Goal: Task Accomplishment & Management: Use online tool/utility

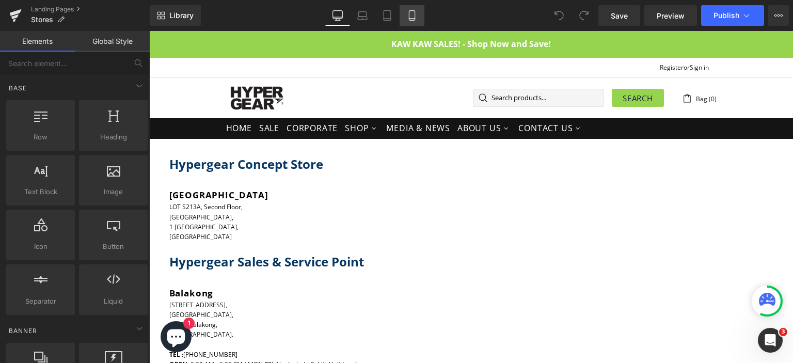
drag, startPoint x: 0, startPoint y: 0, endPoint x: 411, endPoint y: 14, distance: 411.1
click at [411, 14] on icon at bounding box center [412, 15] width 10 height 10
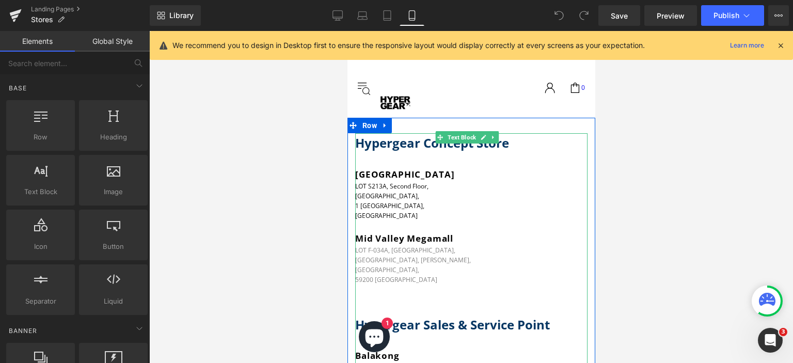
click at [413, 259] on p "LOT F-034A, [STREET_ADDRESS][PERSON_NAME]" at bounding box center [471, 265] width 232 height 40
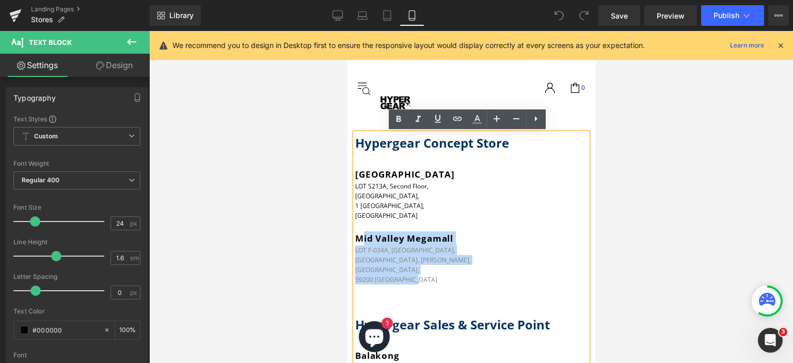
drag, startPoint x: 422, startPoint y: 283, endPoint x: 360, endPoint y: 239, distance: 75.9
click at [360, 239] on div "Mid Valley Megamall LOT F-034A, [STREET_ADDRESS][PERSON_NAME]" at bounding box center [471, 258] width 232 height 54
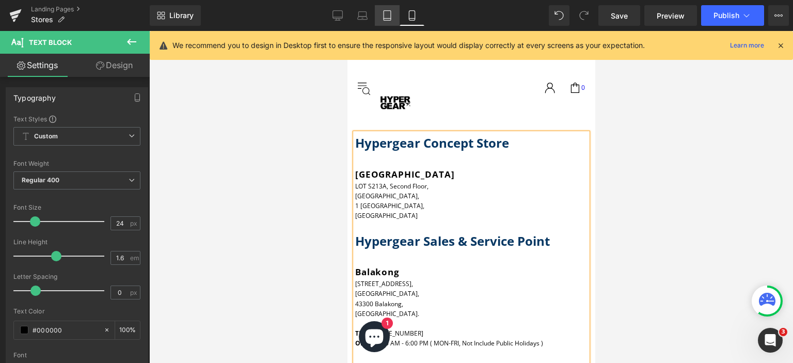
click at [383, 18] on icon at bounding box center [386, 16] width 7 height 10
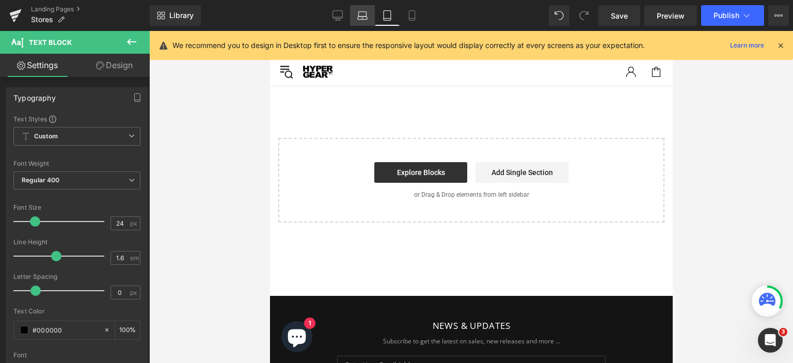
click at [365, 15] on icon at bounding box center [362, 15] width 10 height 10
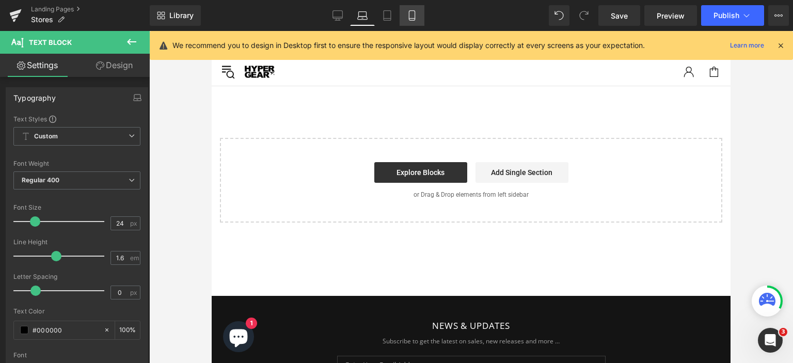
click at [412, 15] on icon at bounding box center [412, 15] width 10 height 10
type input "100"
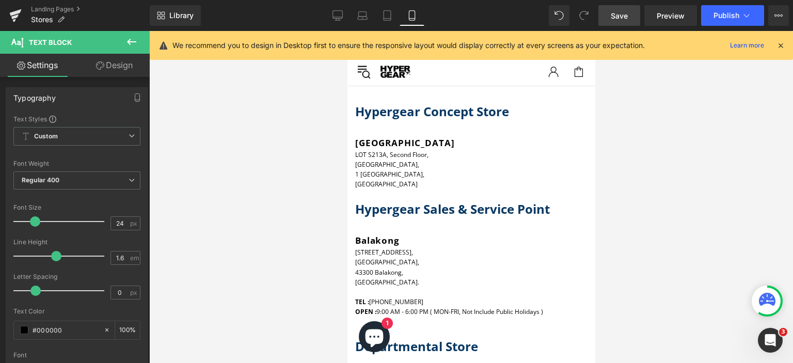
click at [626, 16] on span "Save" at bounding box center [619, 15] width 17 height 11
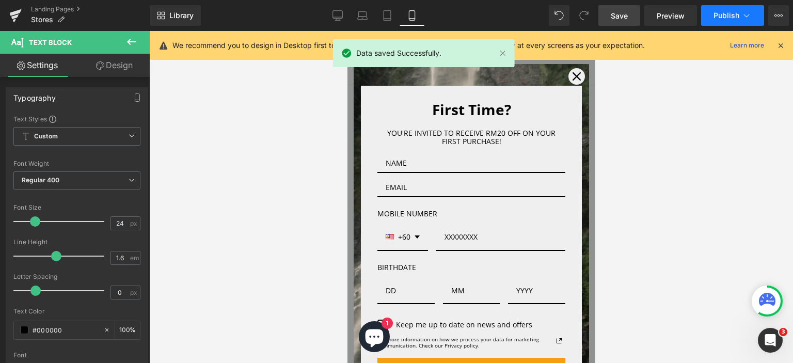
click at [714, 12] on span "Publish" at bounding box center [726, 15] width 26 height 8
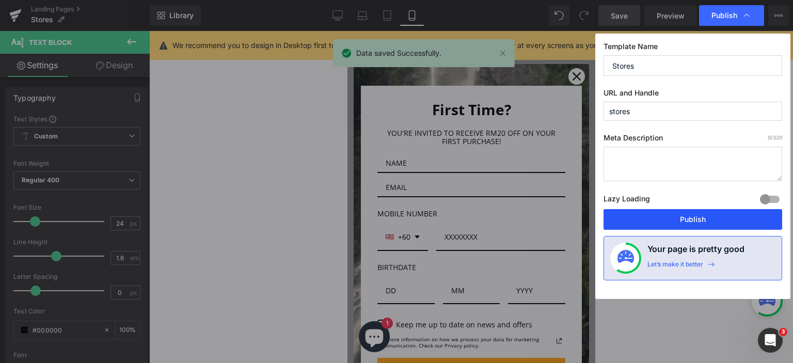
click at [677, 219] on button "Publish" at bounding box center [692, 219] width 179 height 21
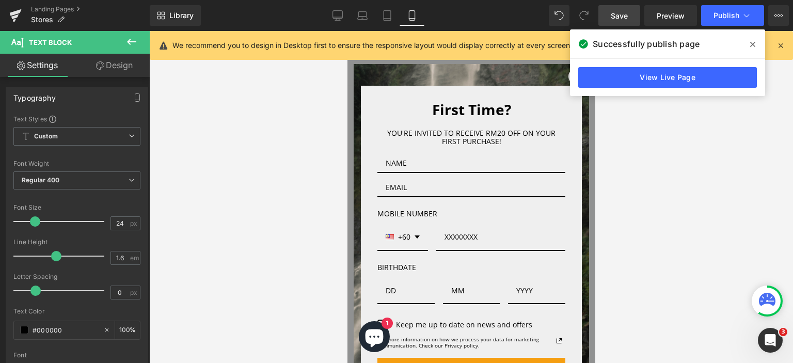
click at [132, 40] on icon at bounding box center [131, 42] width 12 height 12
